Goal: Find specific page/section: Find specific page/section

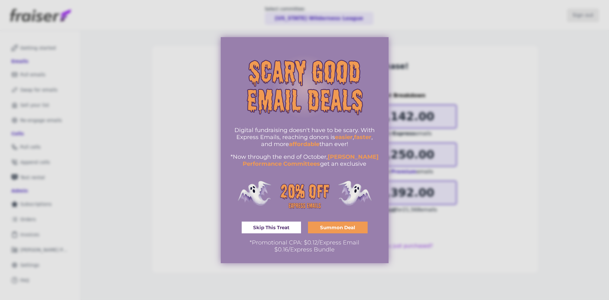
click at [583, 17] on div at bounding box center [304, 150] width 609 height 300
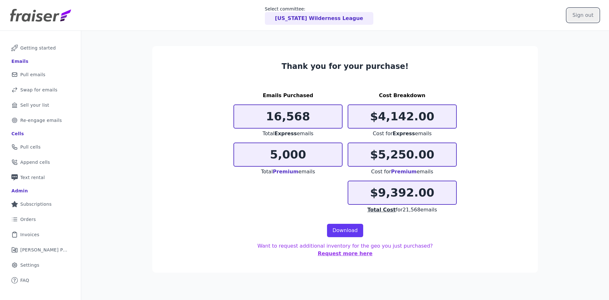
click at [577, 18] on input "Sign out" at bounding box center [583, 15] width 32 height 13
click at [592, 11] on input "Sign out" at bounding box center [583, 15] width 32 height 13
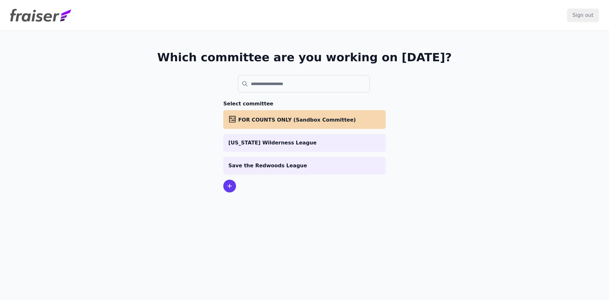
click at [265, 170] on li "Save the Redwoods League" at bounding box center [304, 166] width 162 height 18
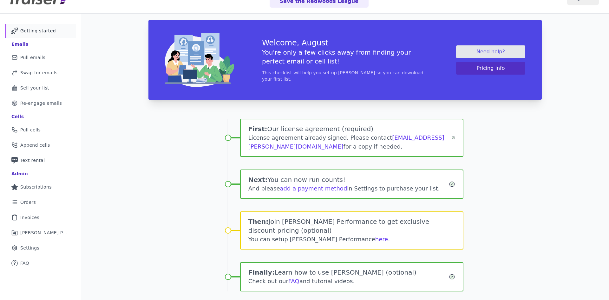
scroll to position [31, 0]
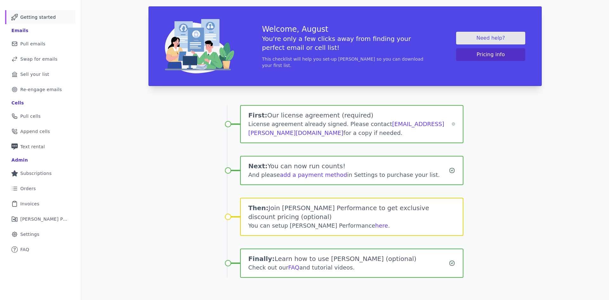
click at [31, 189] on span "Orders" at bounding box center [28, 188] width 16 height 6
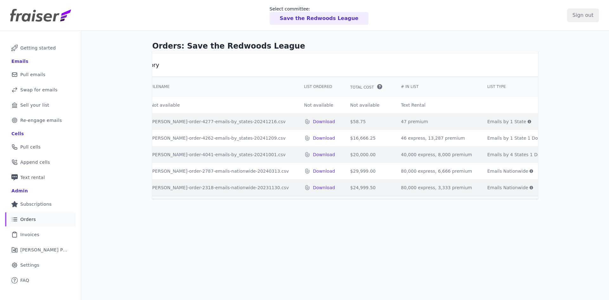
scroll to position [0, 76]
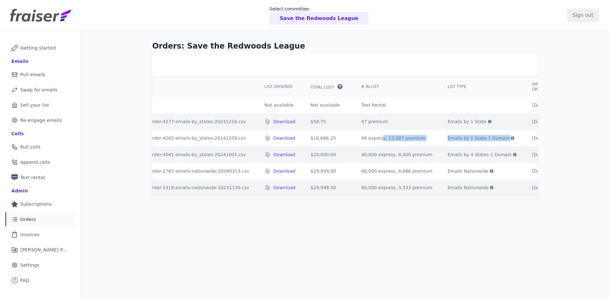
click at [459, 144] on tr "4262 fraiser-order-4262-emails-by_states-20241209.csv Download $16,666.25 46 ex…" at bounding box center [344, 138] width 534 height 16
drag, startPoint x: 434, startPoint y: 141, endPoint x: 396, endPoint y: 137, distance: 37.6
click at [447, 137] on span "Emails by 1 State 1 Domain" at bounding box center [478, 138] width 62 height 6
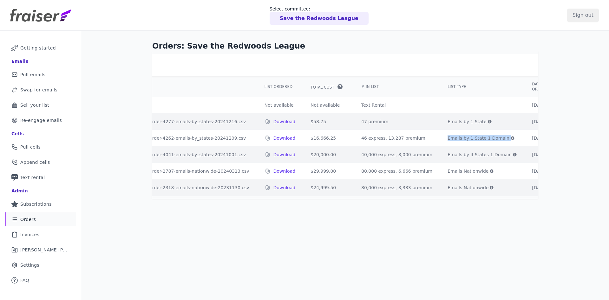
click at [524, 138] on td "12/09/24" at bounding box center [541, 138] width 34 height 16
click at [564, 161] on div "Orders: Save the Redwoods League Order history ID Filename List Ordered Total C…" at bounding box center [345, 181] width 528 height 300
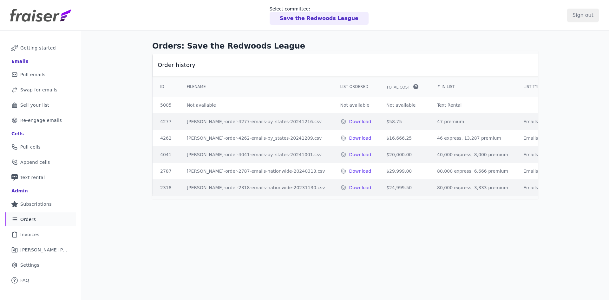
drag, startPoint x: 438, startPoint y: 155, endPoint x: 555, endPoint y: 159, distance: 117.7
click at [554, 159] on div "Orders: Save the Redwoods League Order history ID Filename List Ordered Total C…" at bounding box center [345, 181] width 528 height 300
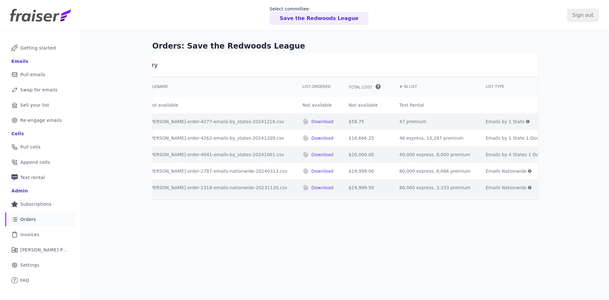
click at [409, 158] on td "40,000 express, 8,000 premium" at bounding box center [435, 154] width 86 height 16
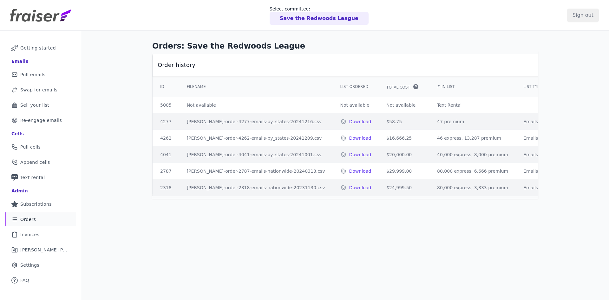
click at [426, 264] on div "Orders: Save the Redwoods League Order history ID Filename List Ordered Total C…" at bounding box center [345, 181] width 528 height 300
